Goal: Communication & Community: Share content

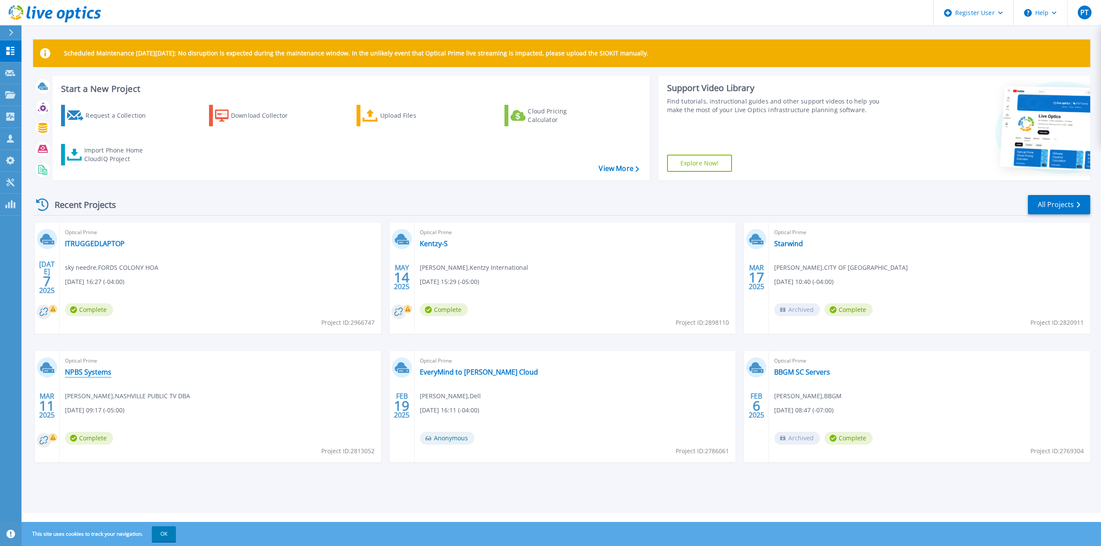
click at [92, 374] on link "NPBS Systems" at bounding box center [88, 372] width 46 height 9
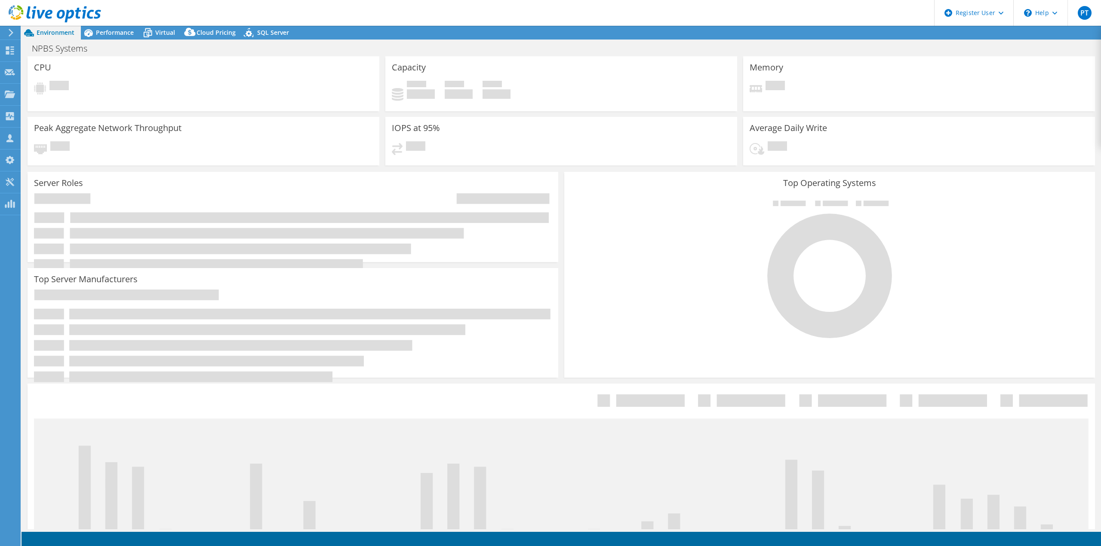
select select "USD"
select select "USEast"
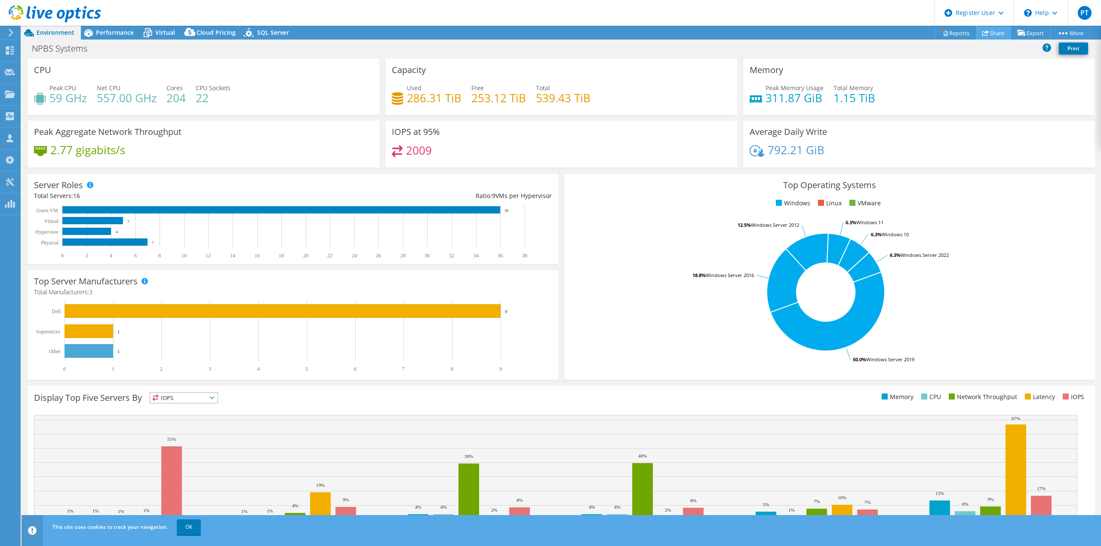
click at [991, 34] on link "Share" at bounding box center [993, 32] width 35 height 13
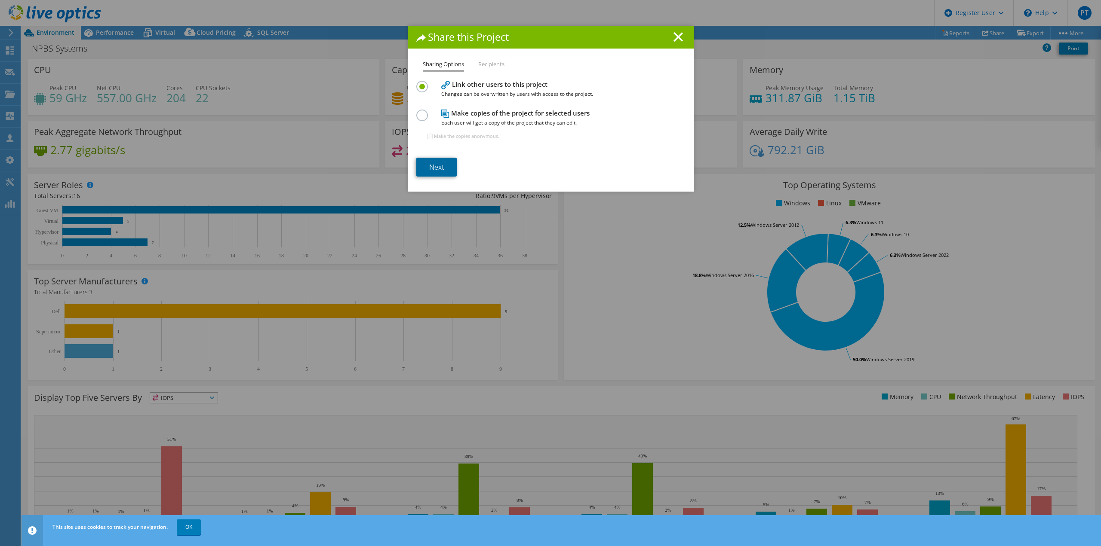
click at [433, 169] on link "Next" at bounding box center [436, 167] width 40 height 19
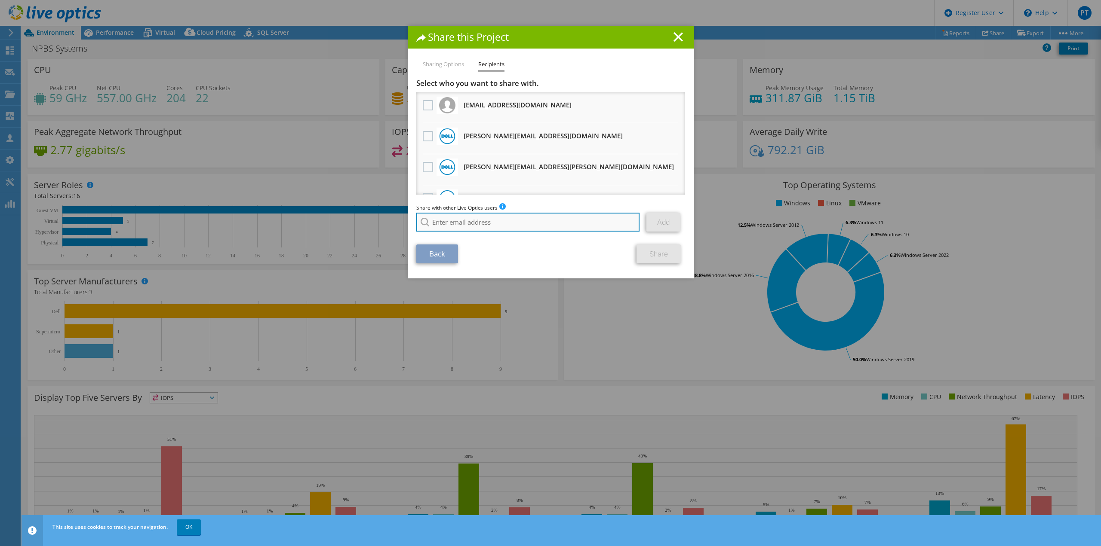
click at [451, 224] on input "search" at bounding box center [528, 222] width 224 height 19
click at [460, 233] on li "[PERSON_NAME][EMAIL_ADDRESS][PERSON_NAME][DOMAIN_NAME]" at bounding box center [500, 228] width 168 height 10
type input "[PERSON_NAME][EMAIL_ADDRESS][PERSON_NAME][DOMAIN_NAME]"
click at [654, 228] on link "Add" at bounding box center [663, 222] width 34 height 19
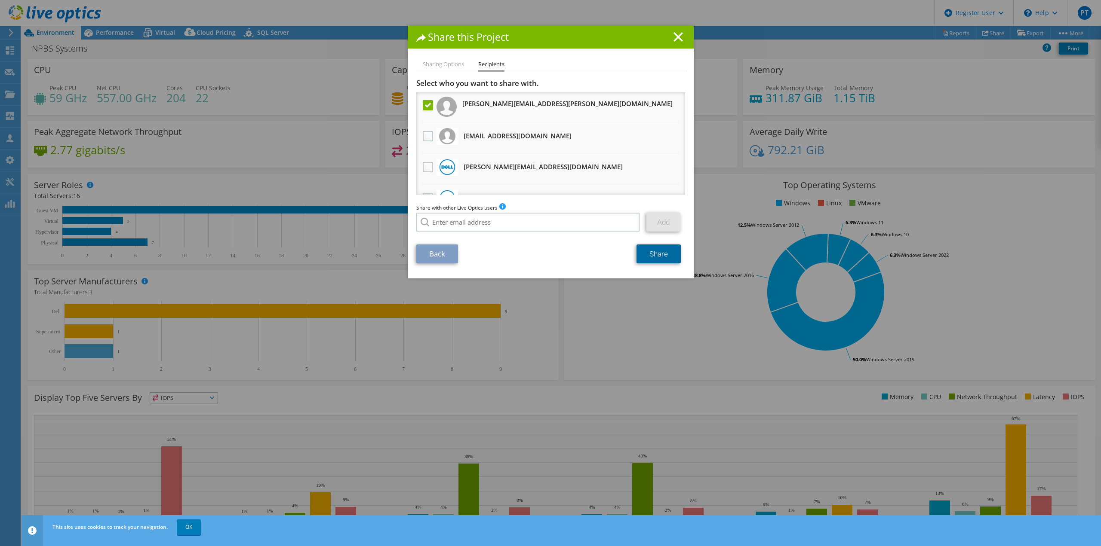
click at [662, 259] on link "Share" at bounding box center [658, 254] width 44 height 19
